Goal: Find specific page/section: Find specific page/section

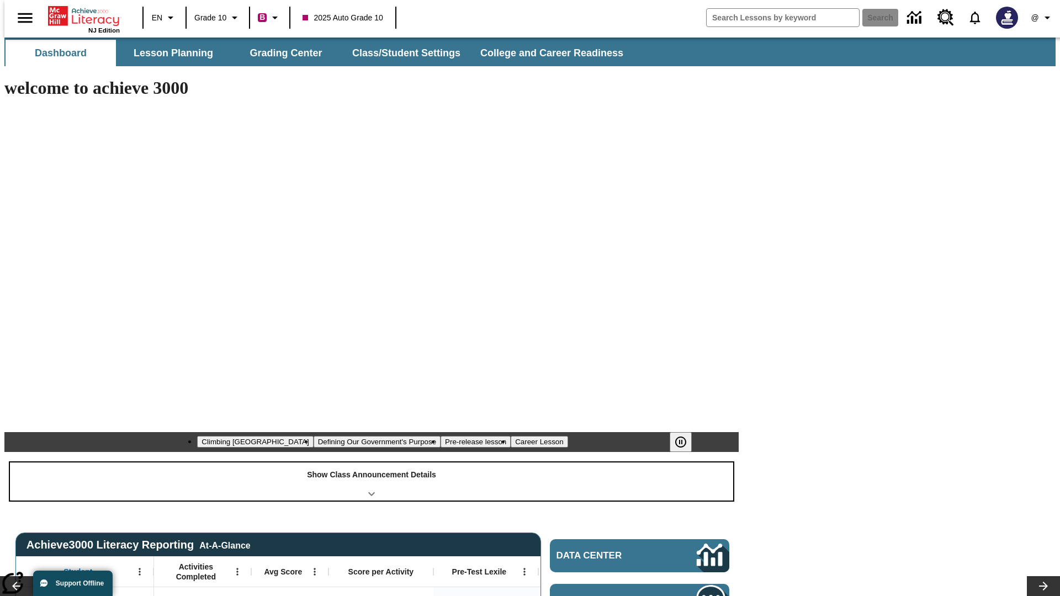
click at [372, 463] on div "Show Class Announcement Details" at bounding box center [371, 482] width 723 height 38
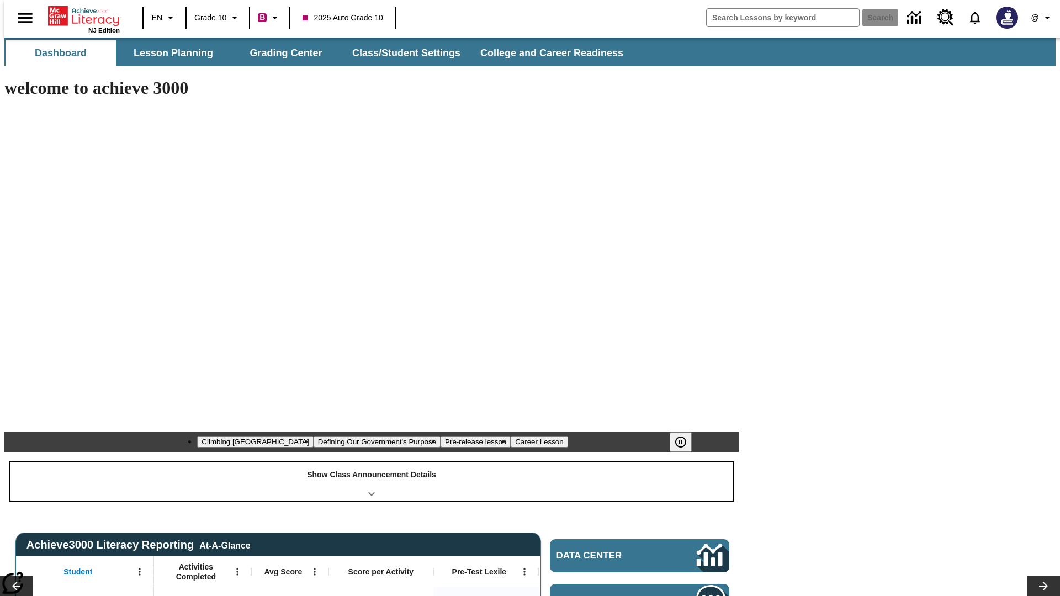
click at [372, 463] on div "Show Class Announcement Details" at bounding box center [371, 482] width 723 height 38
